Goal: Information Seeking & Learning: Learn about a topic

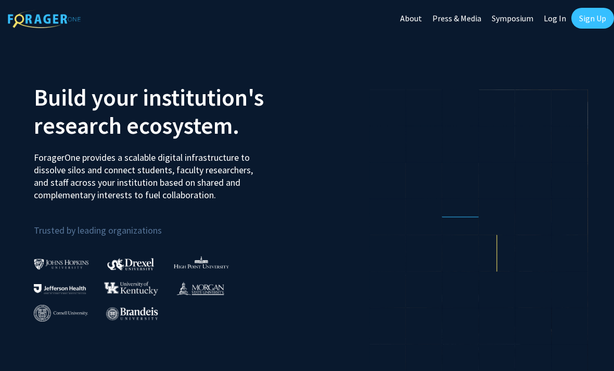
click at [551, 15] on link "Log In" at bounding box center [554, 18] width 33 height 36
select select
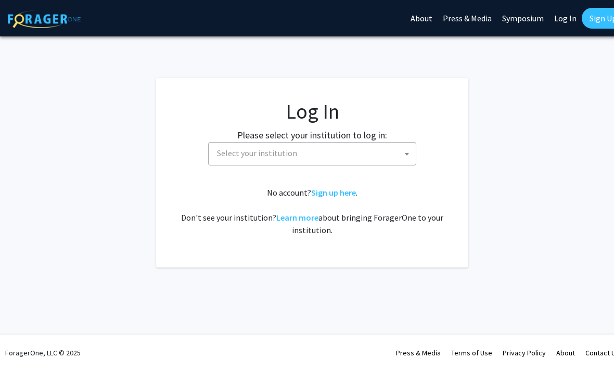
click at [394, 150] on span "Select your institution" at bounding box center [314, 152] width 203 height 21
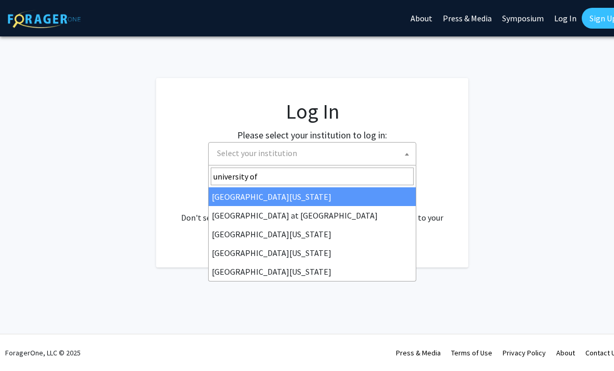
type input "university of"
select select "13"
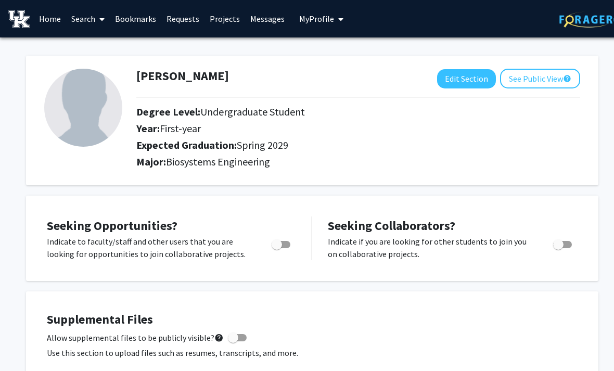
click at [92, 17] on link "Search" at bounding box center [88, 19] width 44 height 36
click at [101, 45] on span "Faculty/Staff" at bounding box center [104, 47] width 76 height 21
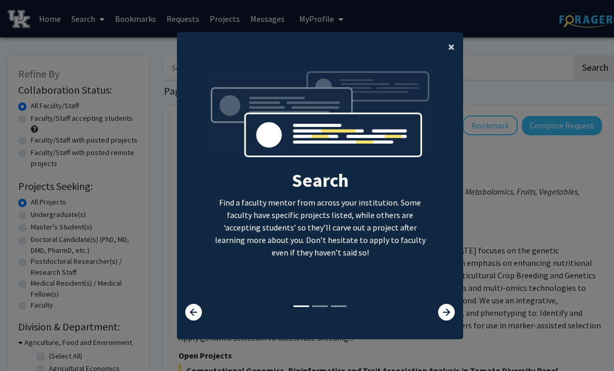
click at [449, 55] on span "×" at bounding box center [451, 46] width 7 height 16
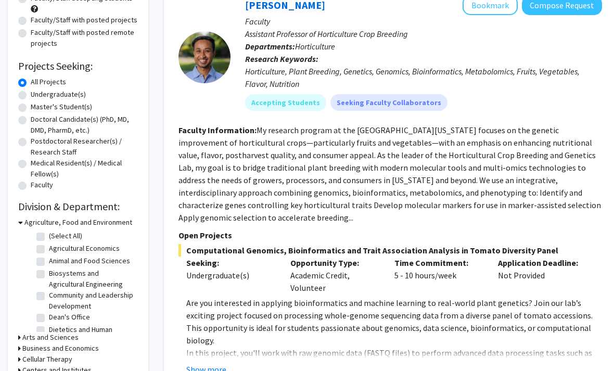
scroll to position [171, 0]
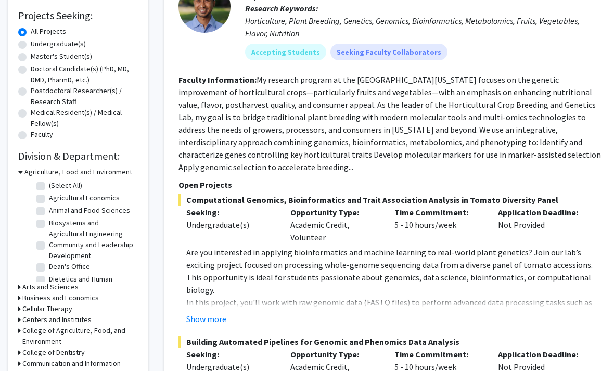
click at [49, 222] on label "Biosystems and Agricultural Engineering" at bounding box center [92, 228] width 86 height 22
click at [49, 222] on input "Biosystems and Agricultural Engineering" at bounding box center [52, 220] width 7 height 7
checkbox input "true"
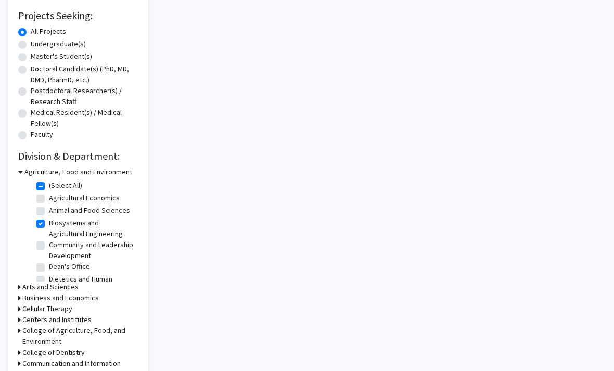
checkbox input "true"
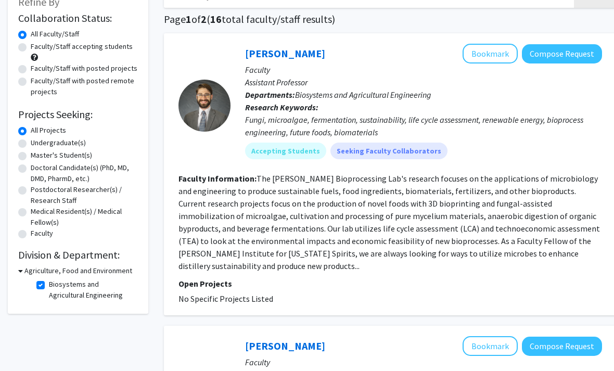
scroll to position [72, 0]
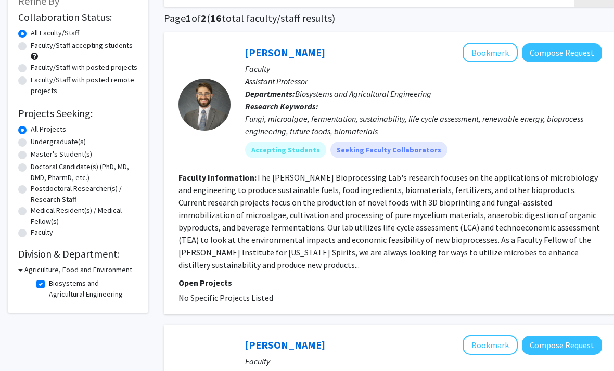
click at [40, 287] on fg-checkbox "Biosystems and Agricultural Engineering Biosystems and Agricultural Engineering" at bounding box center [85, 289] width 99 height 22
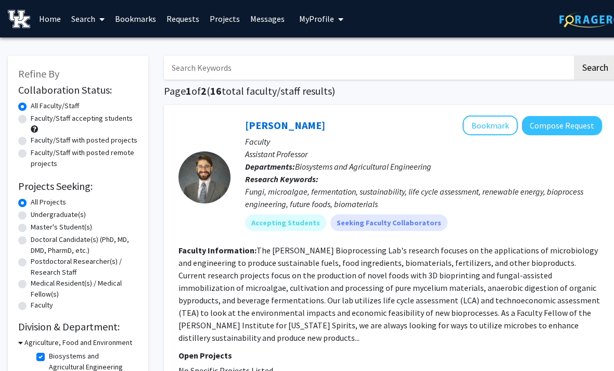
click at [201, 76] on input "Search Keywords" at bounding box center [368, 68] width 408 height 24
type input "Biology"
click at [594, 67] on button "Search" at bounding box center [595, 68] width 43 height 24
checkbox input "false"
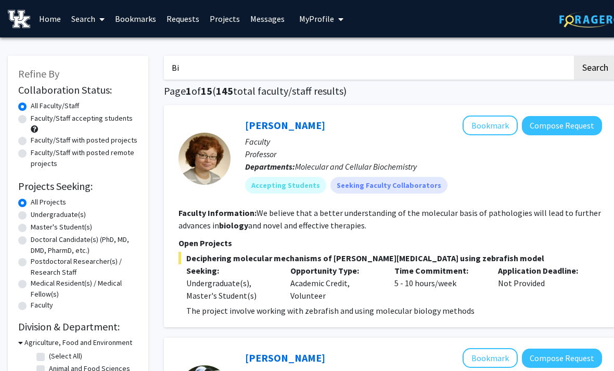
type input "B"
type input "Tyler barzee"
click at [594, 67] on button "Search" at bounding box center [595, 68] width 43 height 24
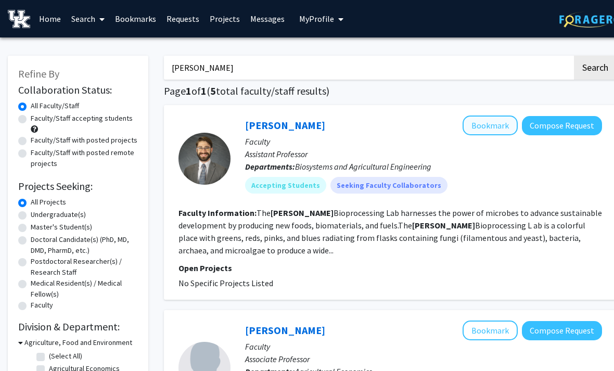
click at [499, 119] on button "Bookmark" at bounding box center [489, 125] width 55 height 20
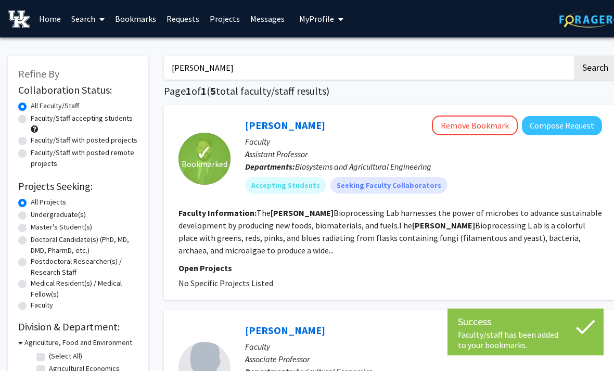
click at [146, 23] on link "Bookmarks" at bounding box center [135, 19] width 51 height 36
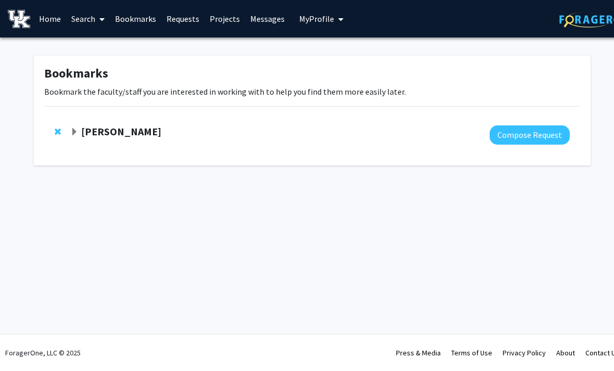
click at [90, 19] on link "Search" at bounding box center [88, 19] width 44 height 36
click at [99, 46] on span "Faculty/Staff" at bounding box center [104, 47] width 76 height 21
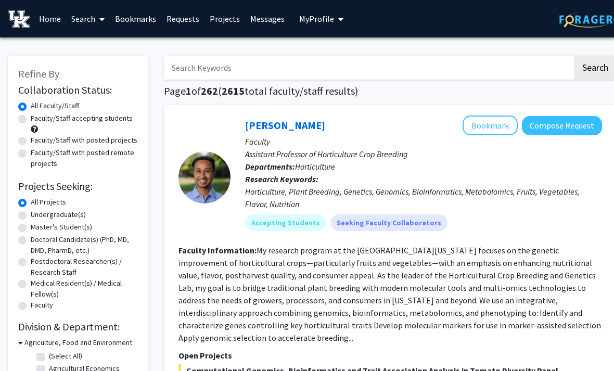
click at [227, 71] on input "Search Keywords" at bounding box center [368, 68] width 408 height 24
click at [594, 67] on button "Search" at bounding box center [595, 68] width 43 height 24
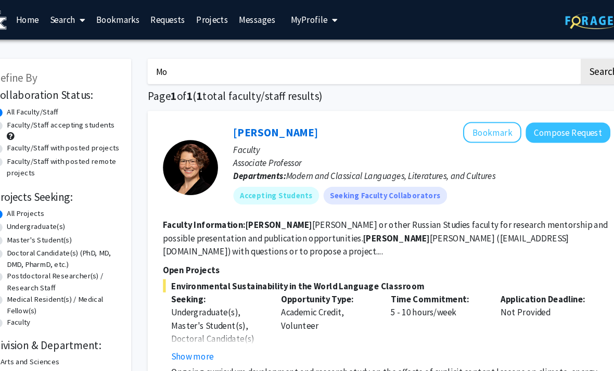
type input "M"
click at [574, 67] on button "Search" at bounding box center [595, 68] width 43 height 24
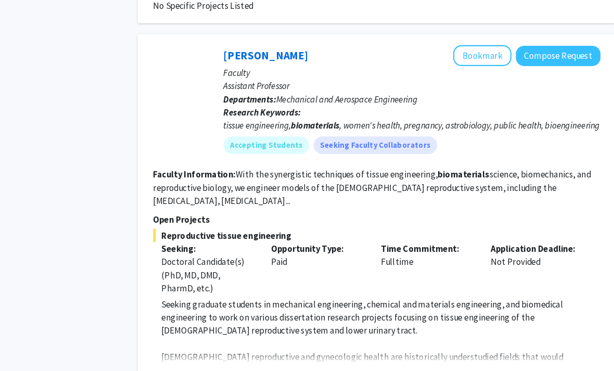
scroll to position [606, 10]
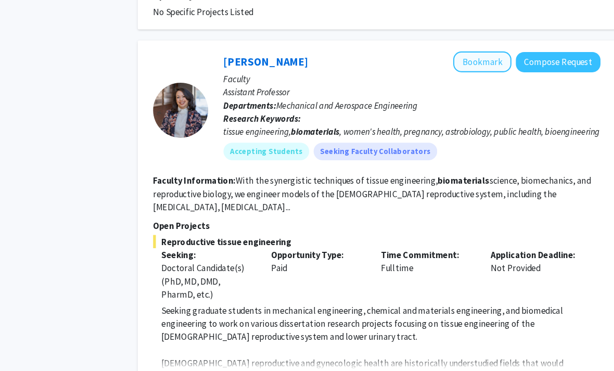
click at [452, 58] on button "Bookmark" at bounding box center [479, 59] width 55 height 20
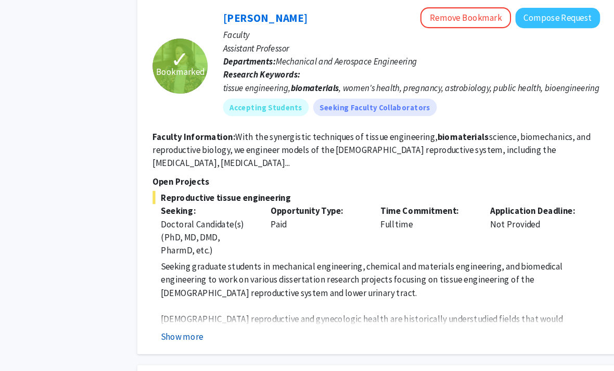
scroll to position [649, 10]
click at [185, 315] on button "Show more" at bounding box center [196, 318] width 40 height 12
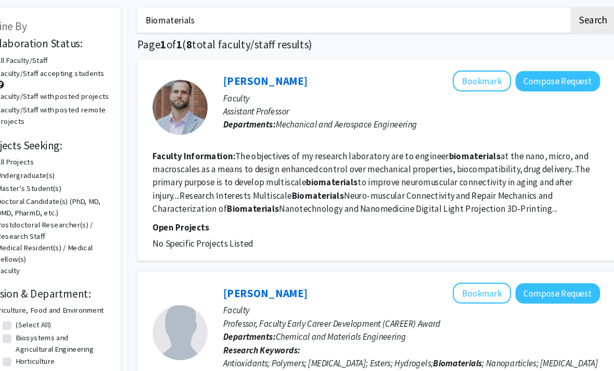
scroll to position [0, 10]
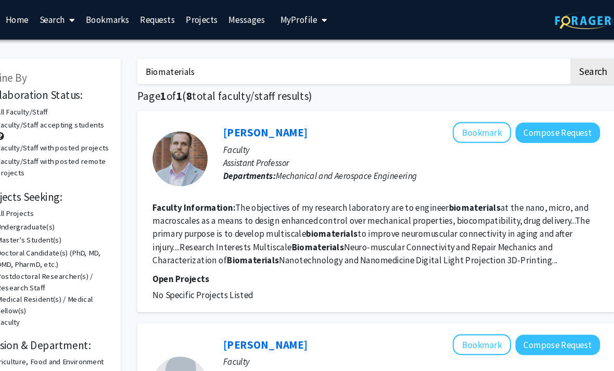
click at [177, 66] on input "Biomaterials" at bounding box center [357, 68] width 408 height 24
click at [186, 66] on input "Biomaterials" at bounding box center [357, 68] width 408 height 24
type input "B"
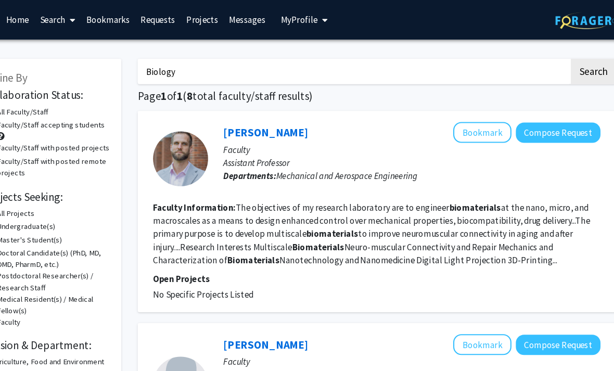
type input "Biology"
click at [563, 67] on button "Search" at bounding box center [584, 68] width 43 height 24
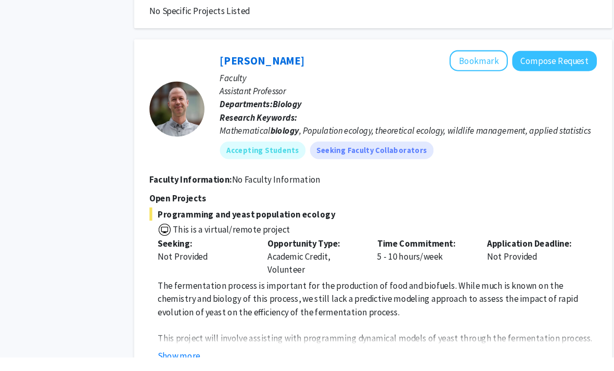
scroll to position [1642, 10]
click at [452, 75] on button "Bookmark" at bounding box center [479, 85] width 55 height 20
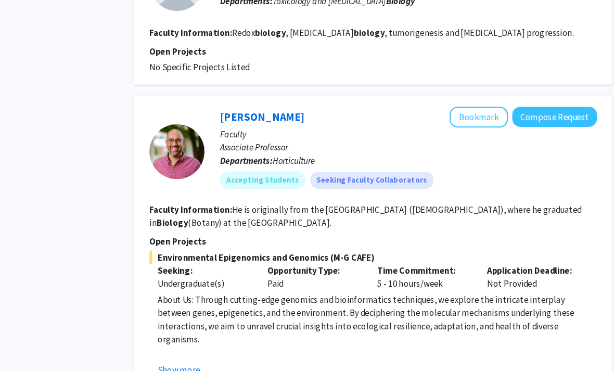
scroll to position [2462, 10]
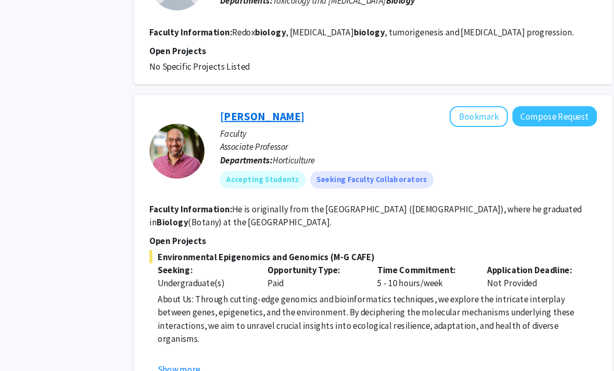
click at [285, 103] on link "Carlos Rodriguez Lopez" at bounding box center [275, 109] width 80 height 13
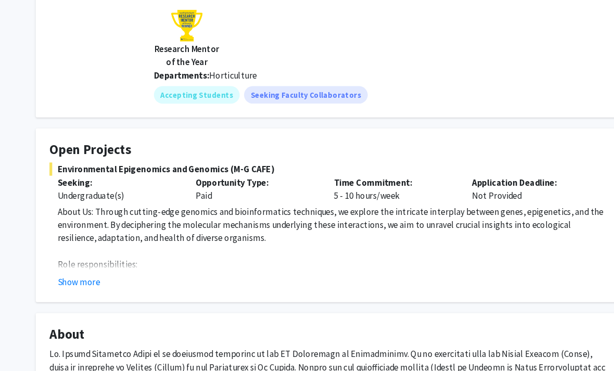
scroll to position [147, 0]
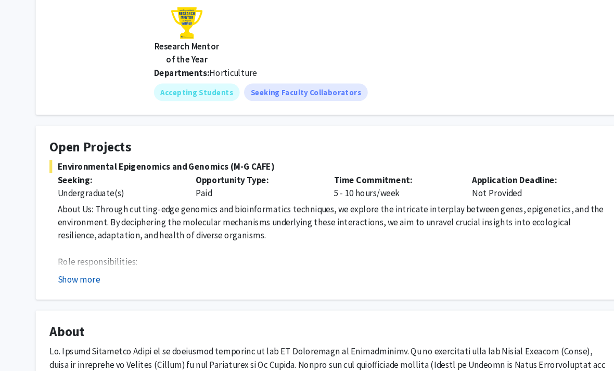
click at [81, 265] on button "Show more" at bounding box center [75, 264] width 40 height 12
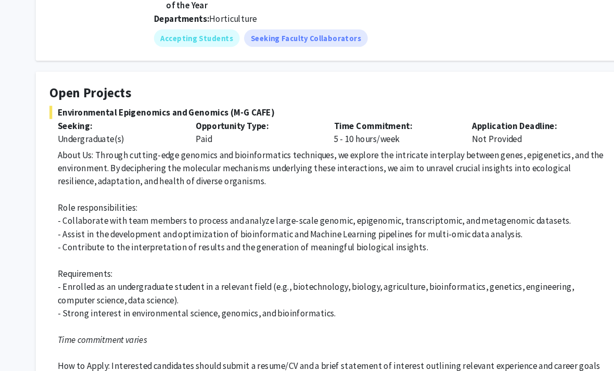
scroll to position [0, 0]
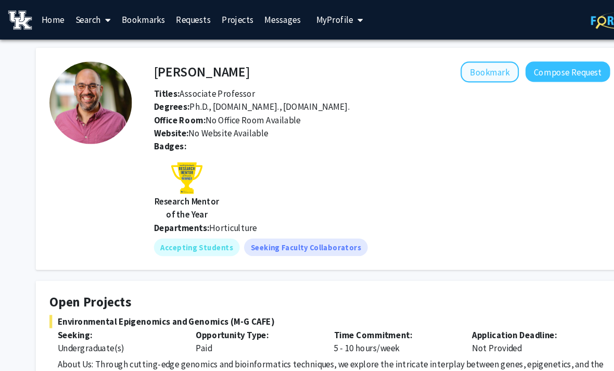
click at [453, 71] on button "Bookmark" at bounding box center [463, 68] width 55 height 20
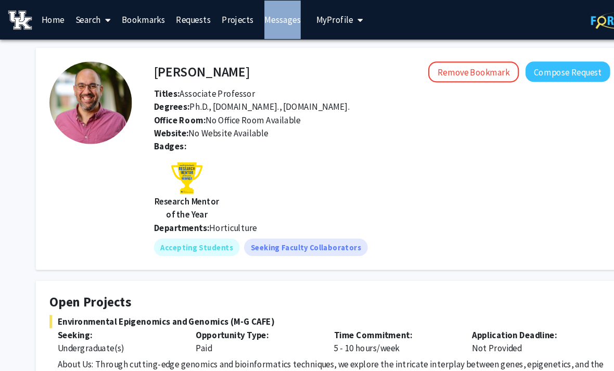
click at [249, 23] on link "Messages" at bounding box center [267, 19] width 45 height 36
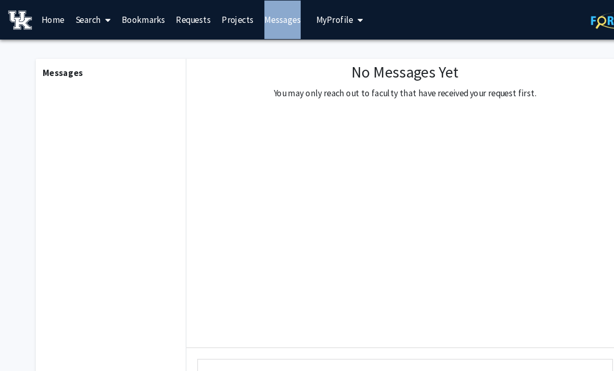
click at [53, 17] on link "Home" at bounding box center [50, 19] width 32 height 36
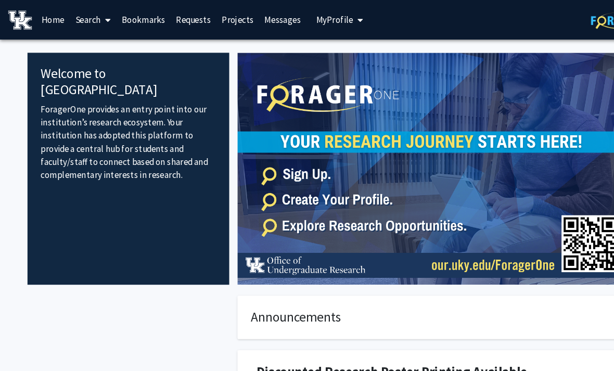
click at [87, 14] on link "Search" at bounding box center [88, 19] width 44 height 36
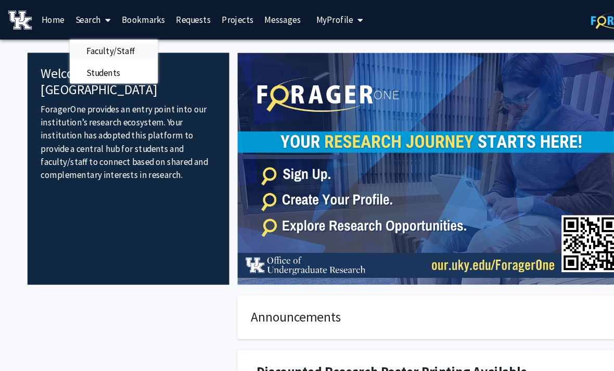
click at [103, 51] on span "Faculty/Staff" at bounding box center [104, 47] width 76 height 21
